Goal: Transaction & Acquisition: Subscribe to service/newsletter

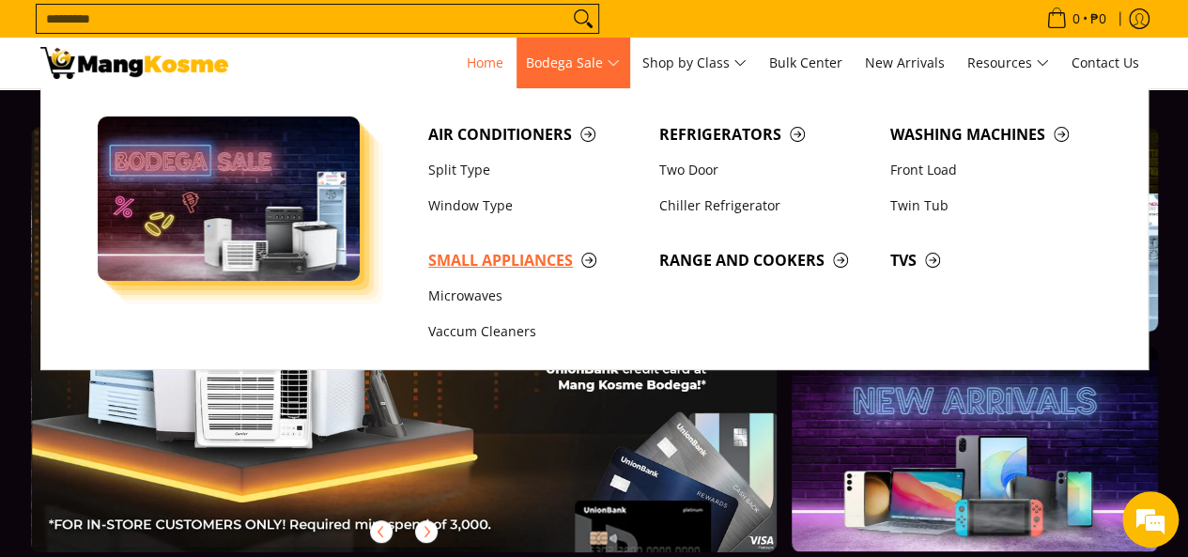
scroll to position [0, 747]
click at [918, 256] on span "TVs" at bounding box center [996, 260] width 212 height 23
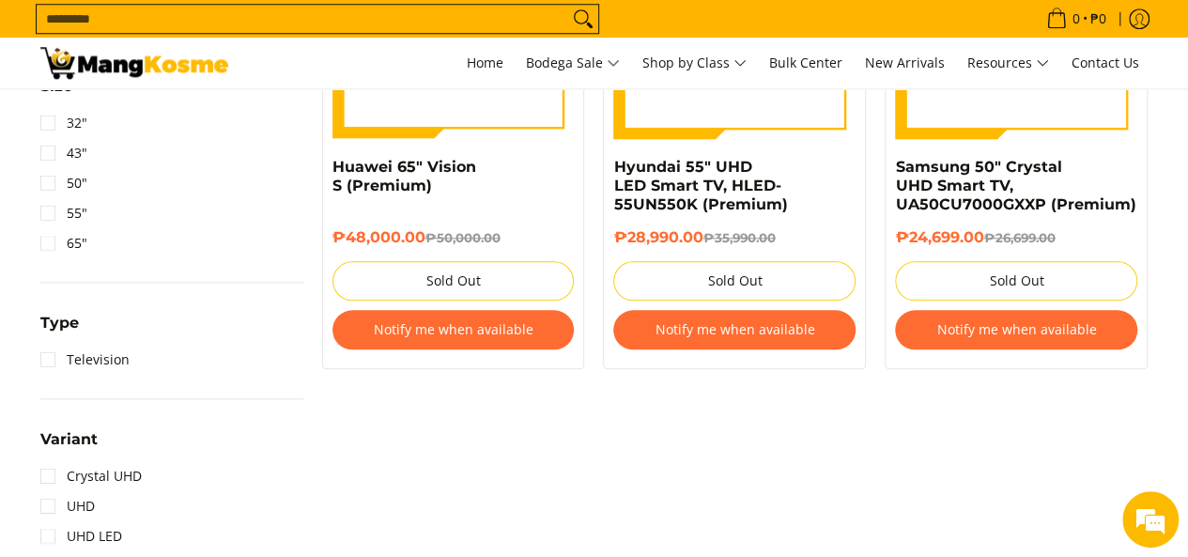
scroll to position [953, 0]
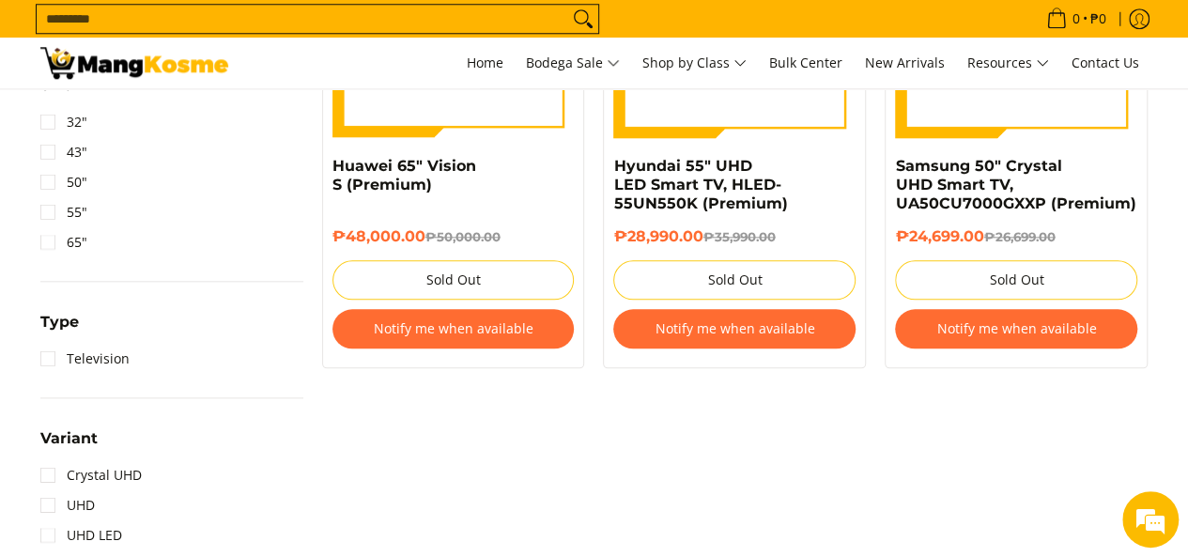
click at [1070, 337] on button "Notify me when available" at bounding box center [1016, 328] width 242 height 39
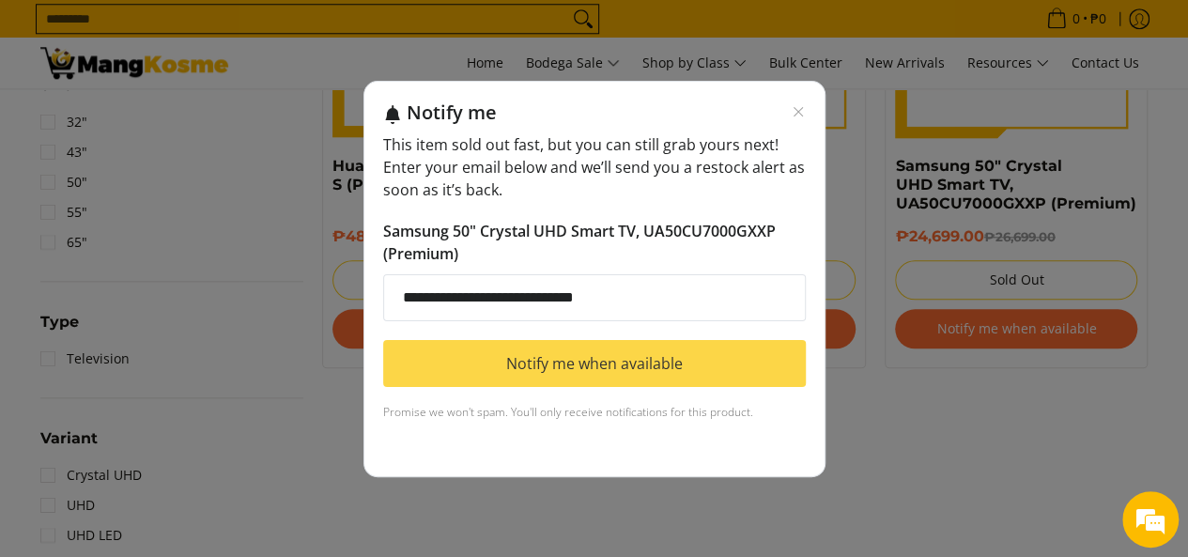
type input "**********"
click at [638, 361] on button "Notify me when available" at bounding box center [594, 363] width 423 height 47
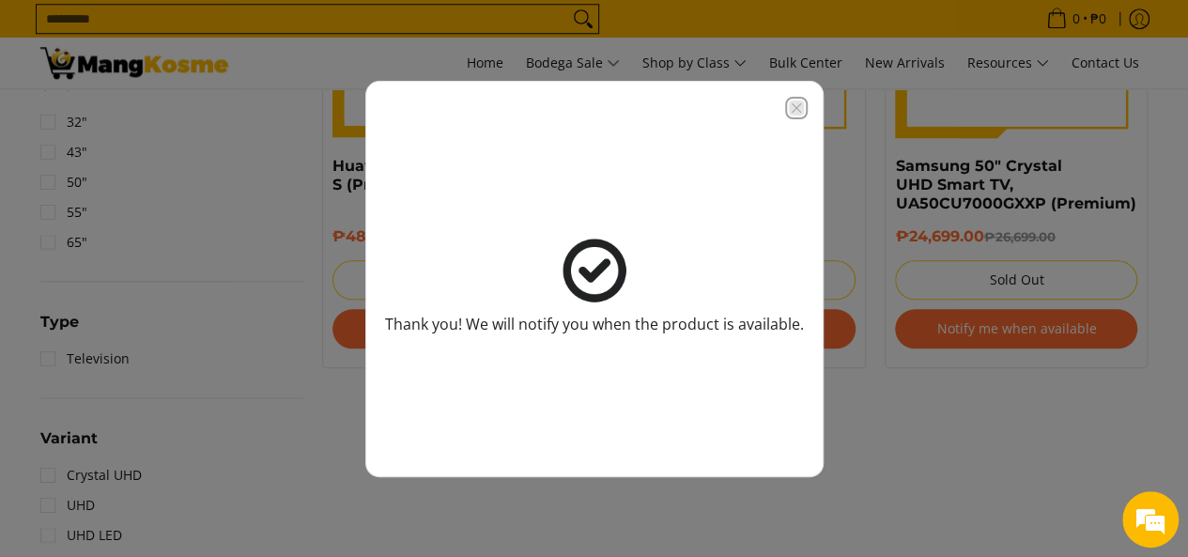
click at [789, 110] on icon "Close modal" at bounding box center [796, 107] width 15 height 15
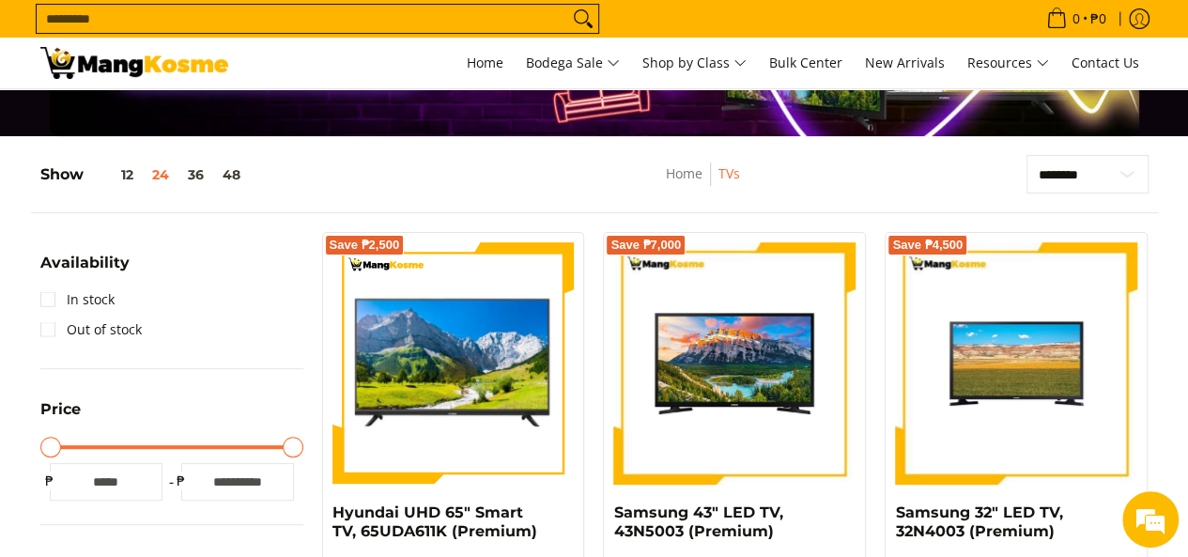
scroll to position [178, 0]
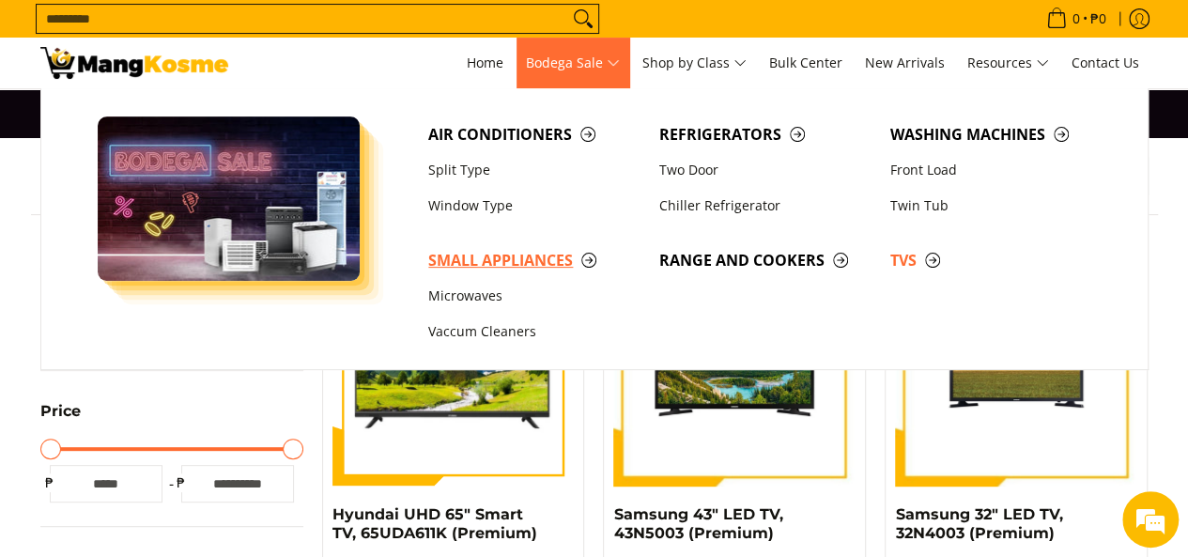
click at [514, 264] on span "Small Appliances" at bounding box center [534, 260] width 212 height 23
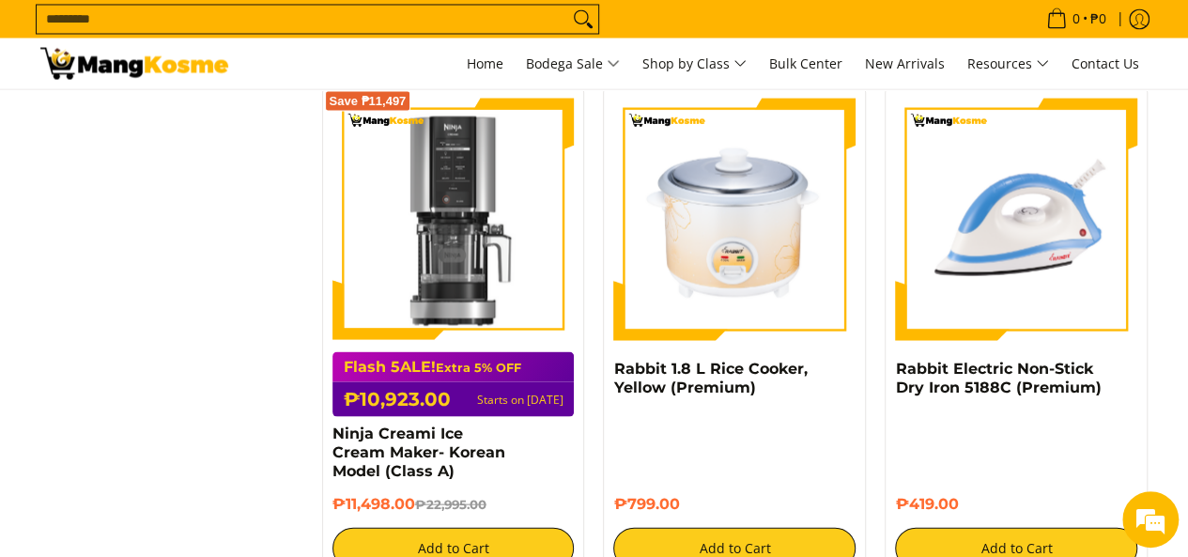
scroll to position [1752, 0]
